Goal: Use online tool/utility

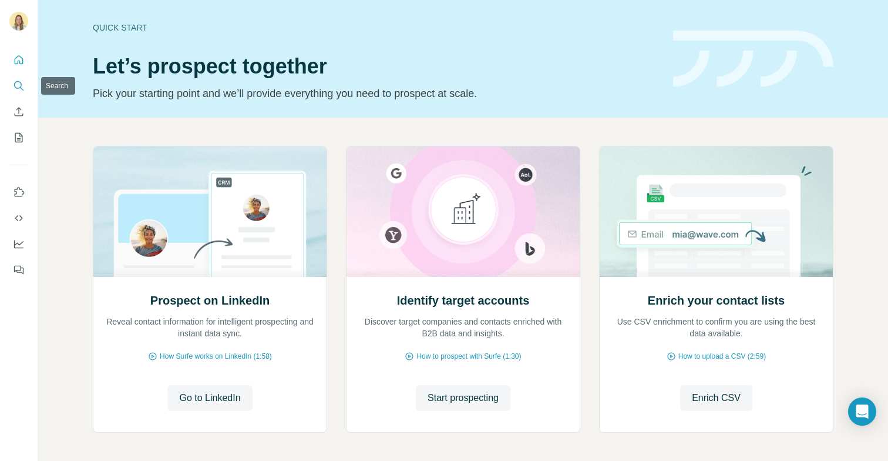
click at [19, 95] on button "Search" at bounding box center [18, 85] width 19 height 21
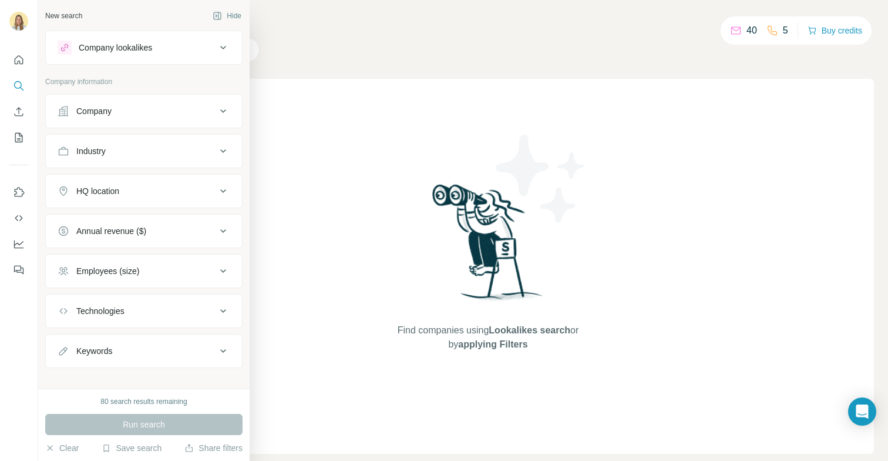
click at [155, 41] on div "Company lookalikes" at bounding box center [137, 48] width 159 height 14
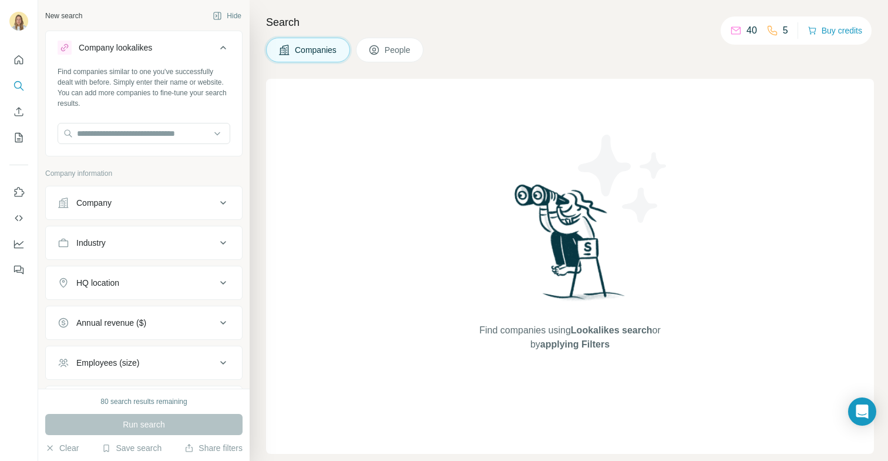
click at [155, 41] on div "Company lookalikes" at bounding box center [137, 48] width 159 height 14
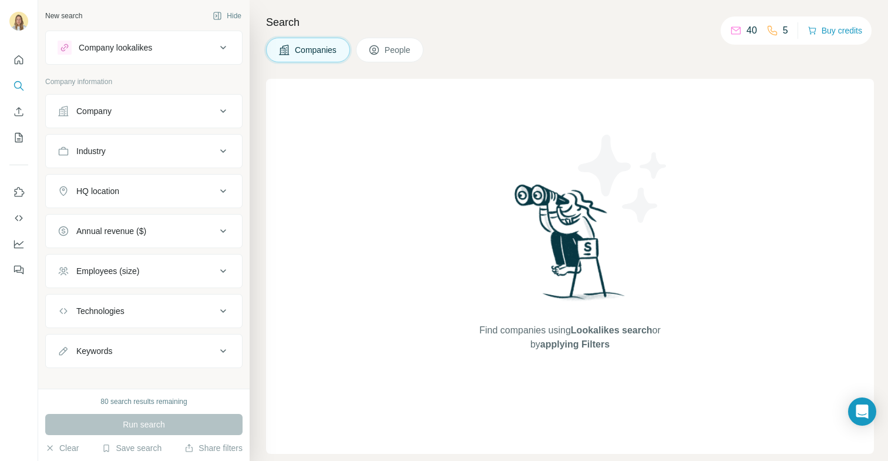
click at [138, 115] on div "Company" at bounding box center [137, 111] width 159 height 12
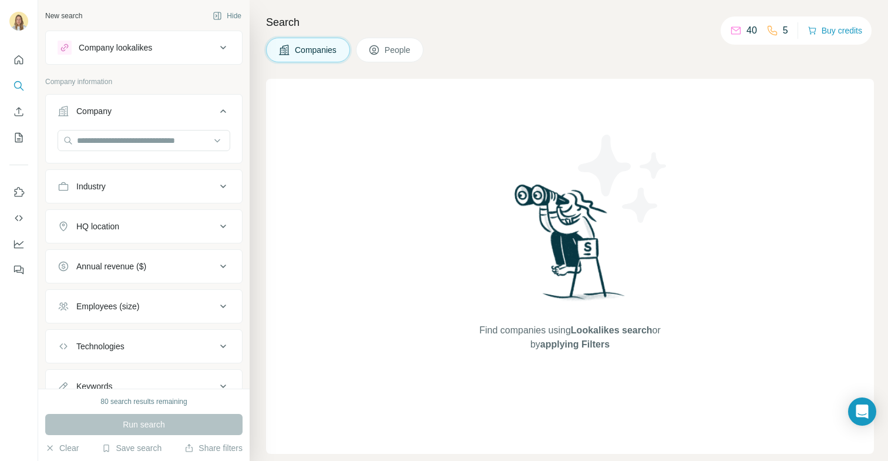
click at [139, 113] on div "Company" at bounding box center [137, 111] width 159 height 12
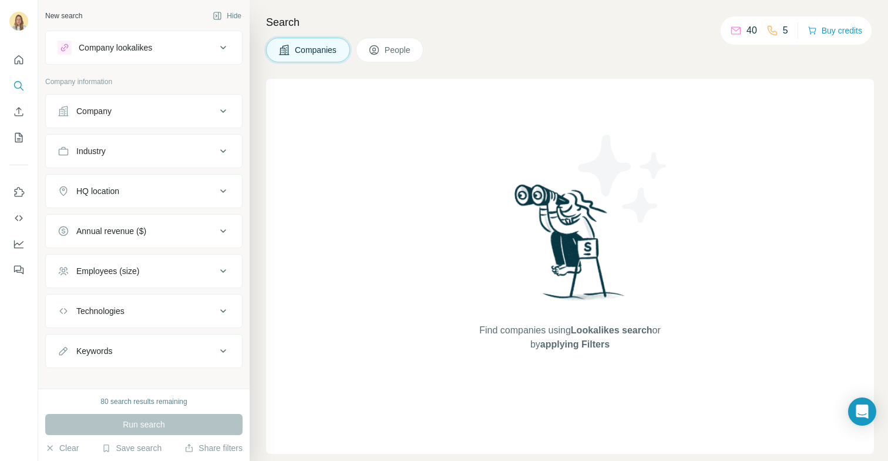
click at [147, 107] on div "Company" at bounding box center [137, 111] width 159 height 12
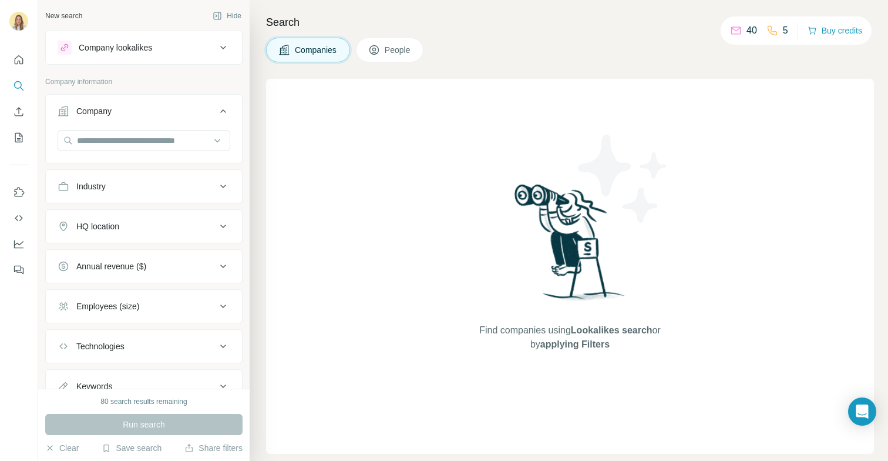
click at [109, 180] on div "Industry" at bounding box center [137, 186] width 159 height 12
click at [127, 223] on div at bounding box center [137, 216] width 145 height 20
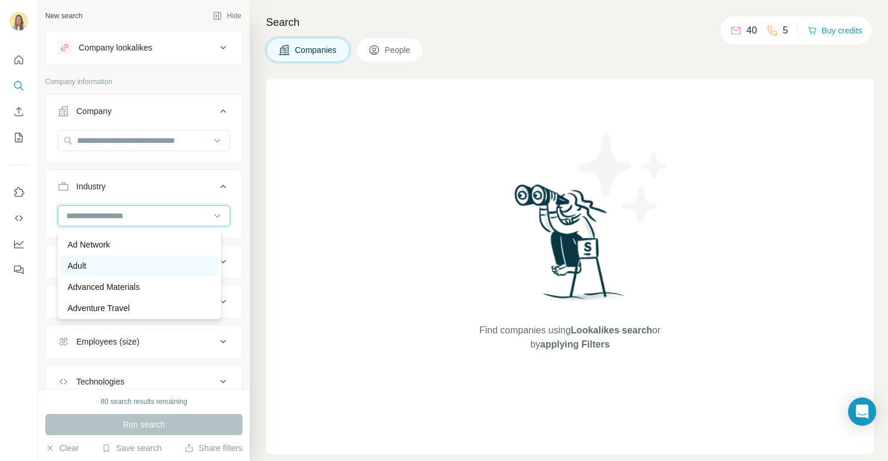
scroll to position [53, 0]
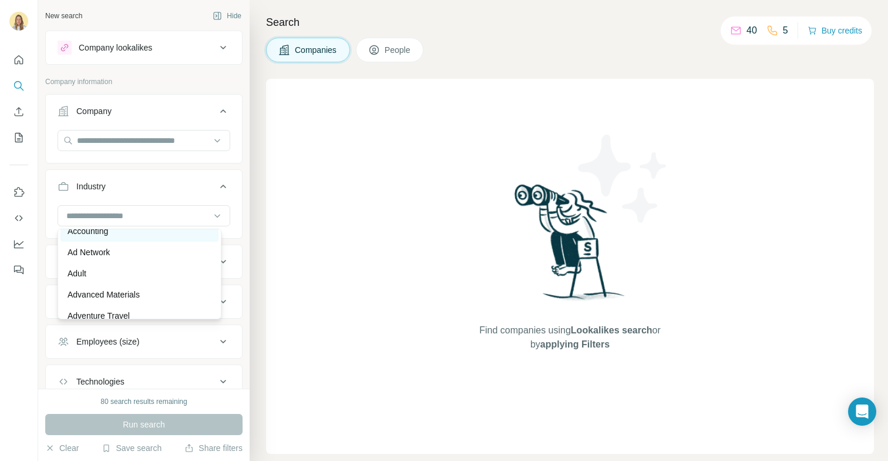
click at [117, 235] on div "Accounting" at bounding box center [140, 231] width 144 height 12
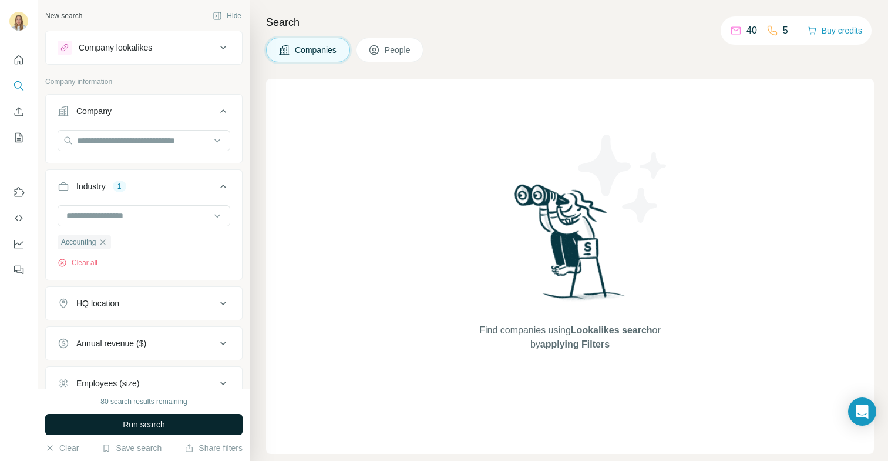
click at [93, 421] on button "Run search" at bounding box center [143, 424] width 197 height 21
